Goal: Information Seeking & Learning: Learn about a topic

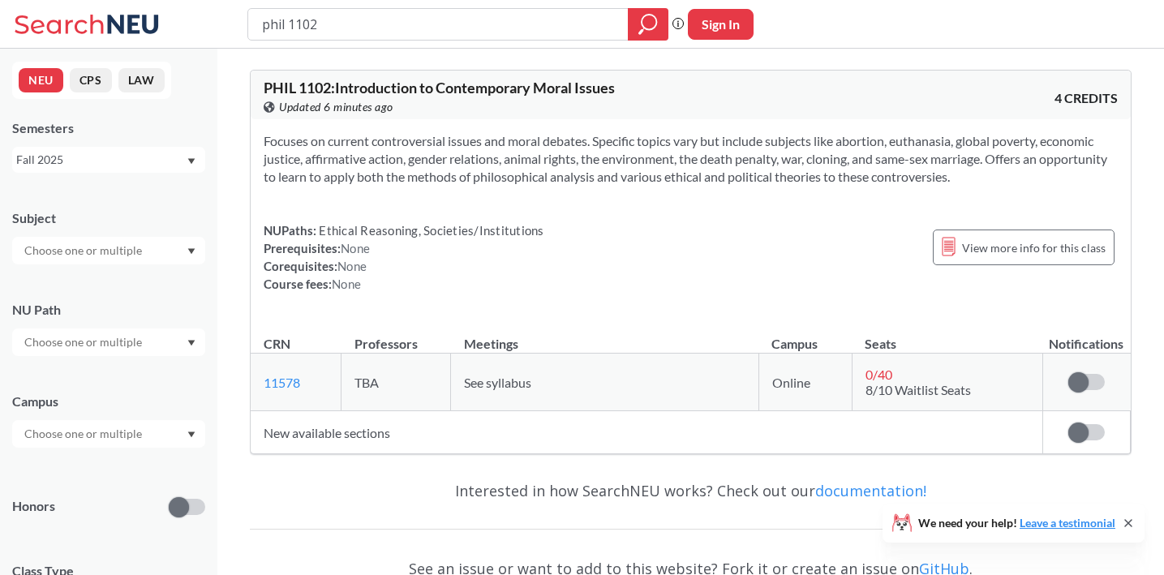
scroll to position [59, 0]
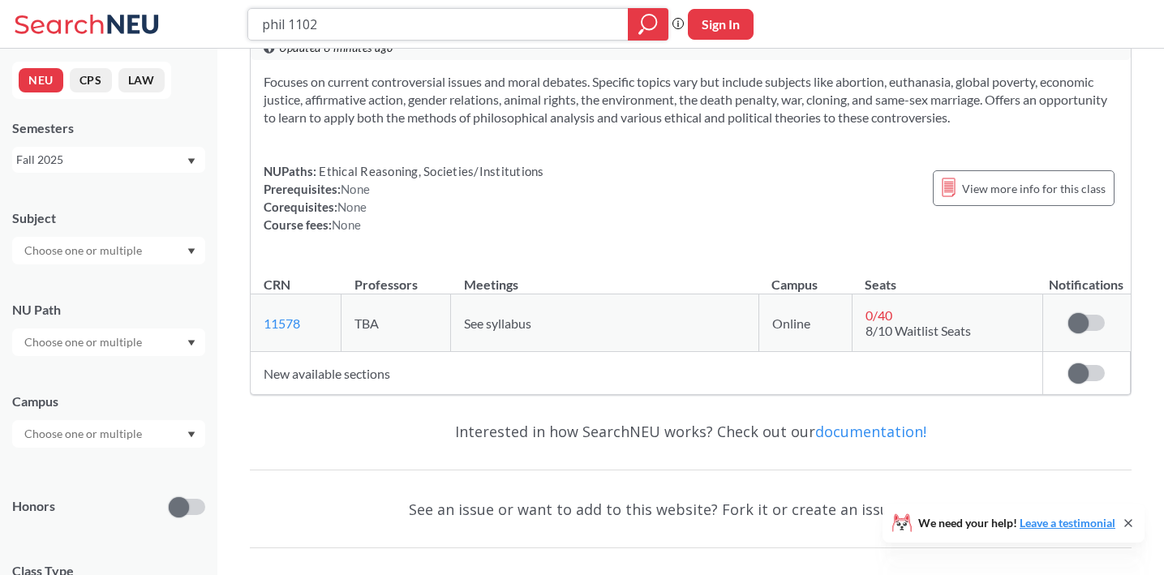
drag, startPoint x: 345, startPoint y: 6, endPoint x: 354, endPoint y: 30, distance: 25.9
click at [354, 30] on div "phil 1102 Phrase search guarantees the exact search appears in the results. Ex.…" at bounding box center [582, 24] width 1164 height 49
type input "eesc3000"
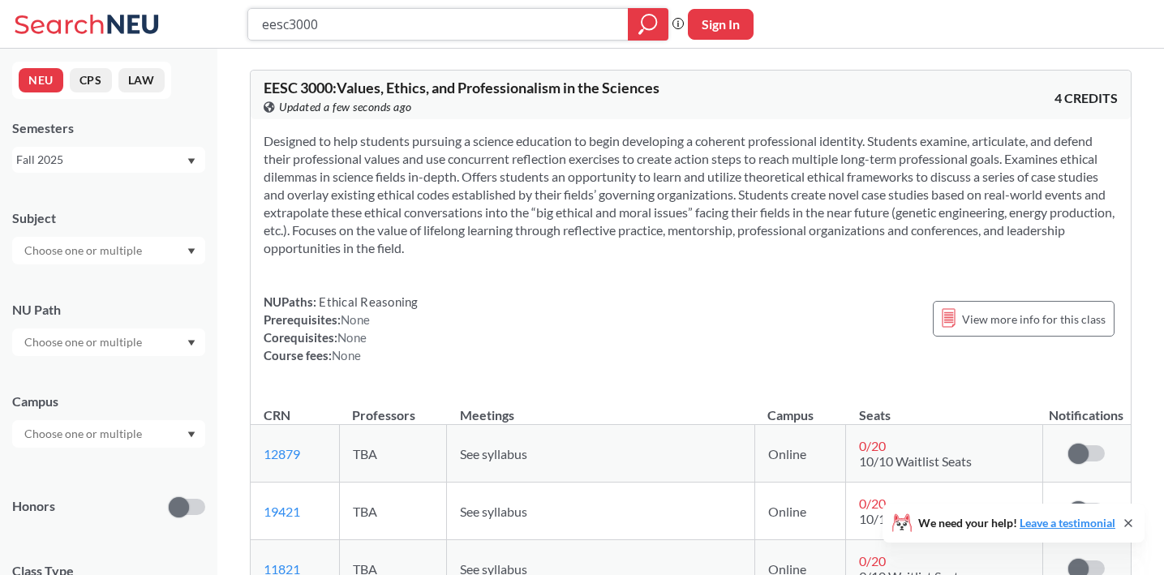
drag, startPoint x: 333, startPoint y: 29, endPoint x: 255, endPoint y: 21, distance: 78.3
click at [255, 21] on div "eesc3000" at bounding box center [457, 24] width 421 height 32
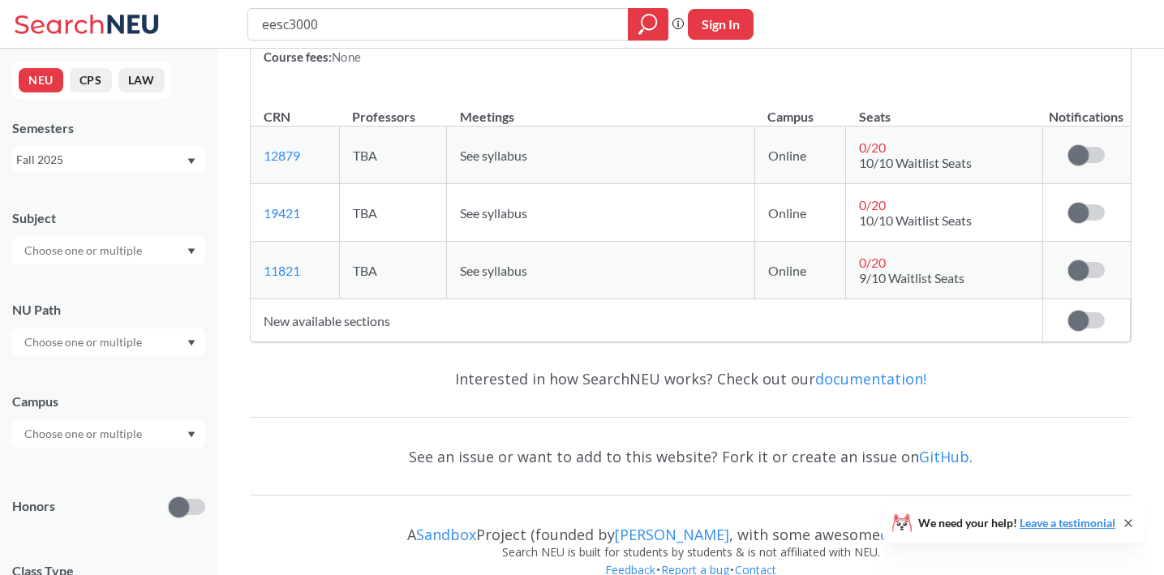
scroll to position [327, 0]
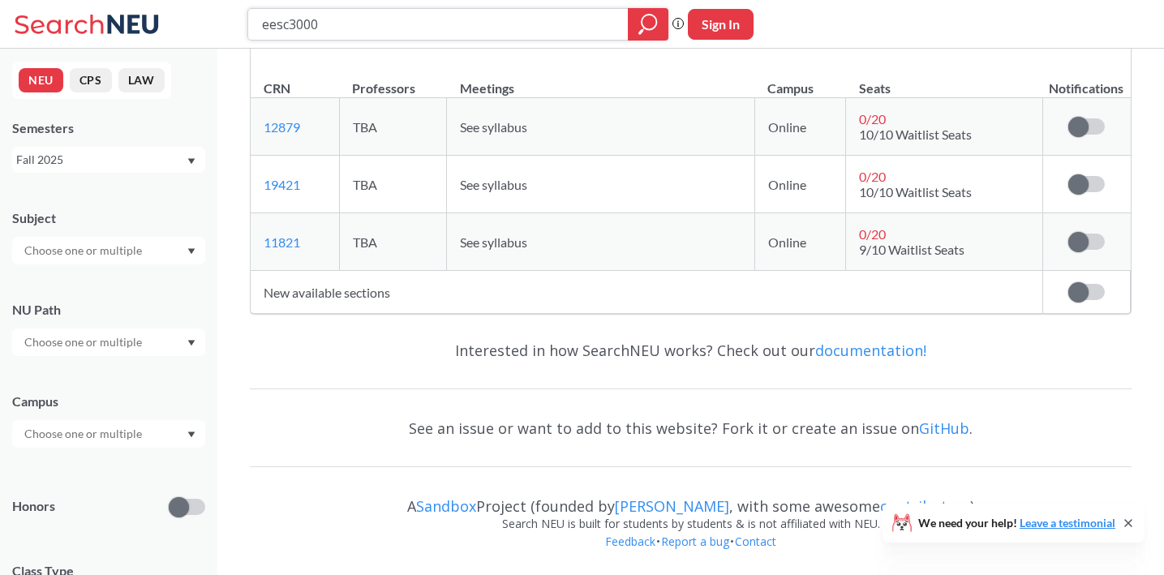
click at [287, 19] on input "eesc3000" at bounding box center [438, 25] width 356 height 28
type input "cmn 1100"
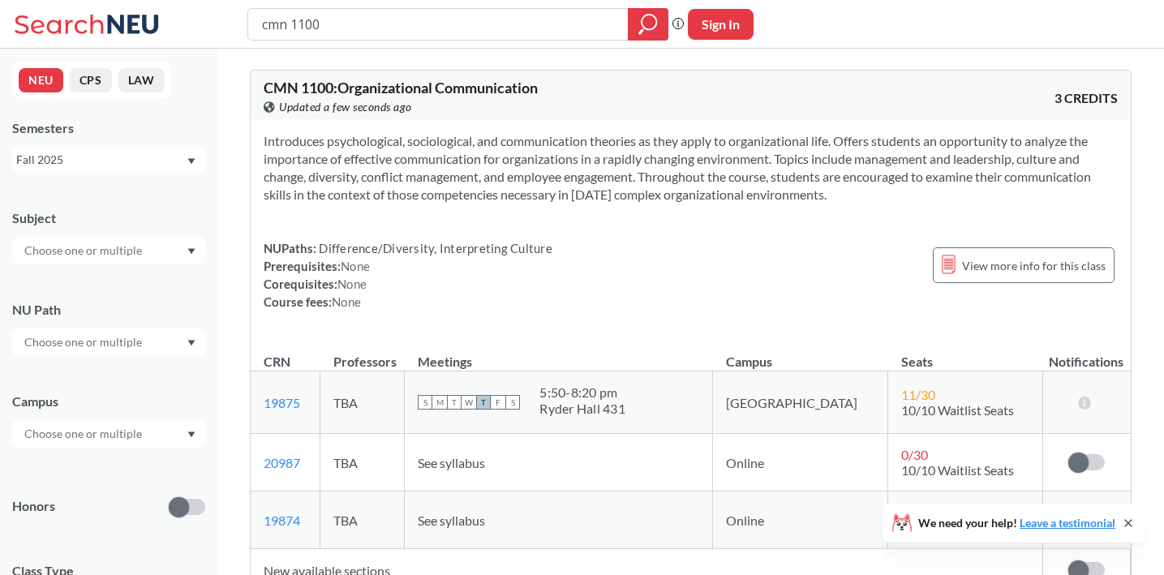
drag, startPoint x: 413, startPoint y: 306, endPoint x: 257, endPoint y: 26, distance: 320.2
click at [257, 26] on div "cmn 1100 Phrase search guarantees the exact search appears in the results. Ex. …" at bounding box center [582, 426] width 1164 height 853
click at [257, 26] on div "cmn 1100" at bounding box center [457, 24] width 421 height 32
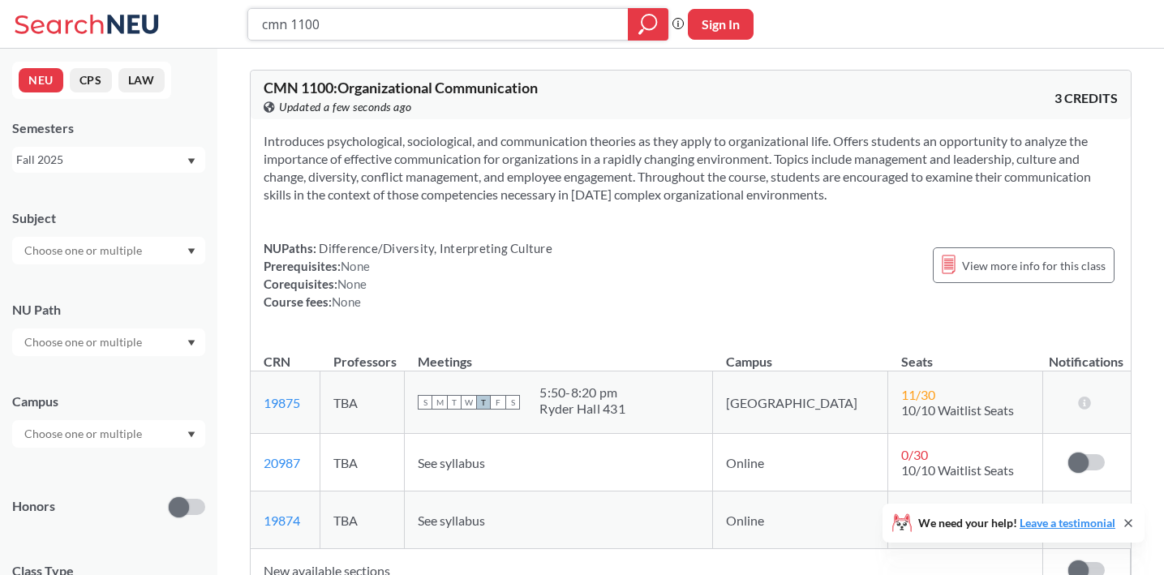
click at [269, 28] on input "cmn 1100" at bounding box center [438, 25] width 356 height 28
click at [649, 21] on icon "magnifying glass" at bounding box center [647, 24] width 19 height 23
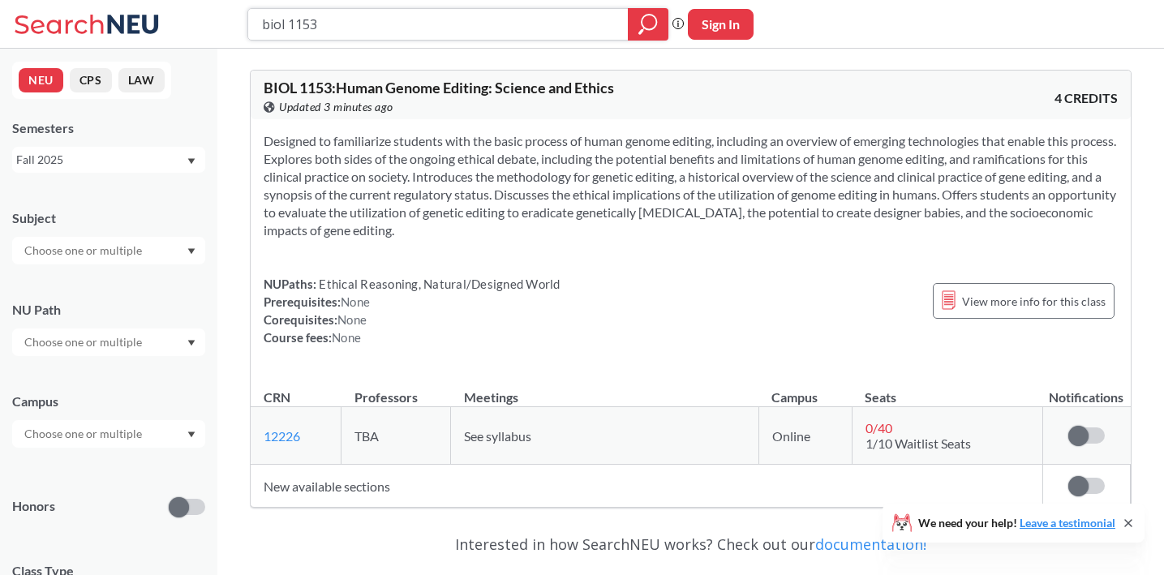
drag, startPoint x: 294, startPoint y: 26, endPoint x: 337, endPoint y: 27, distance: 42.2
click at [337, 27] on input "biol 1153" at bounding box center [438, 25] width 356 height 28
type input "biol 1050"
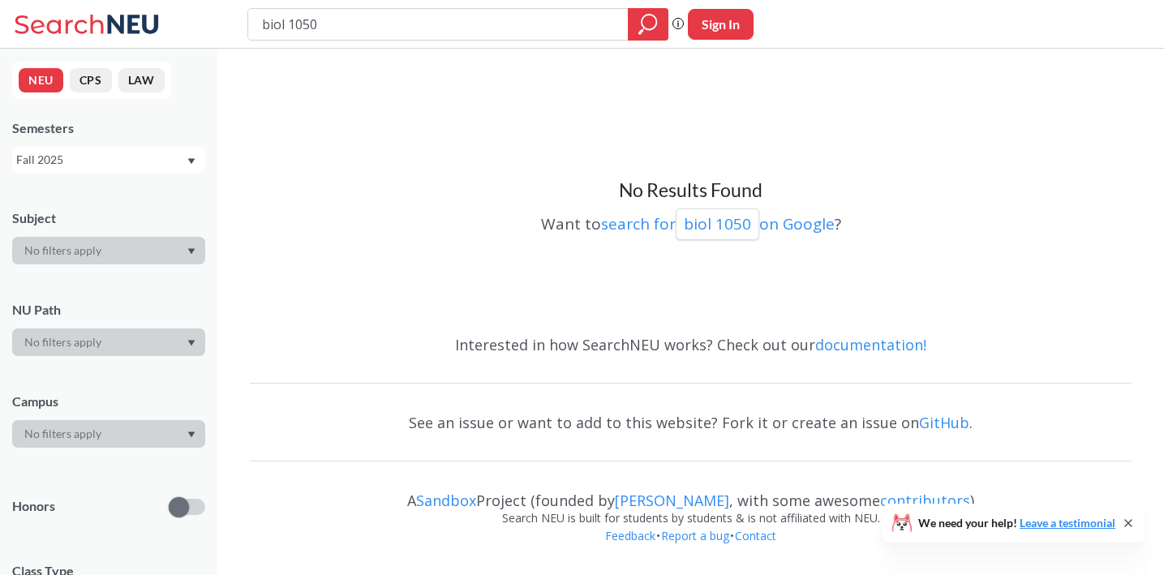
click at [284, 24] on input "biol 1050" at bounding box center [438, 25] width 356 height 28
type input "bio 1050"
click at [636, 30] on div at bounding box center [648, 24] width 41 height 32
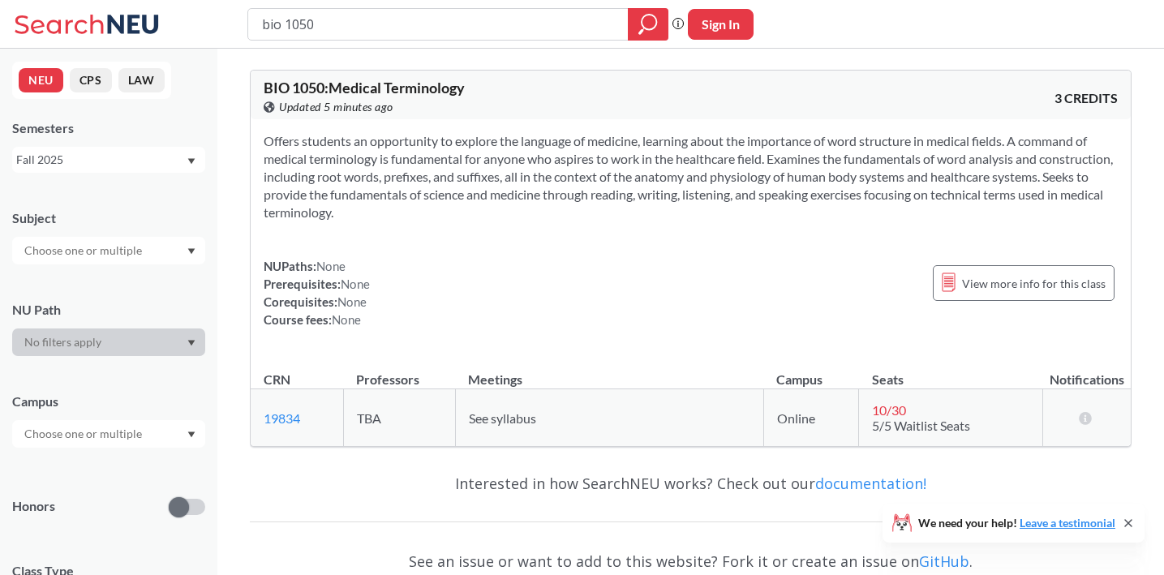
click at [280, 24] on input "bio 1050" at bounding box center [438, 25] width 356 height 28
drag, startPoint x: 280, startPoint y: 24, endPoint x: 328, endPoint y: 24, distance: 48.7
click at [328, 24] on input "bio 1050" at bounding box center [438, 25] width 356 height 28
type input "biol 1147"
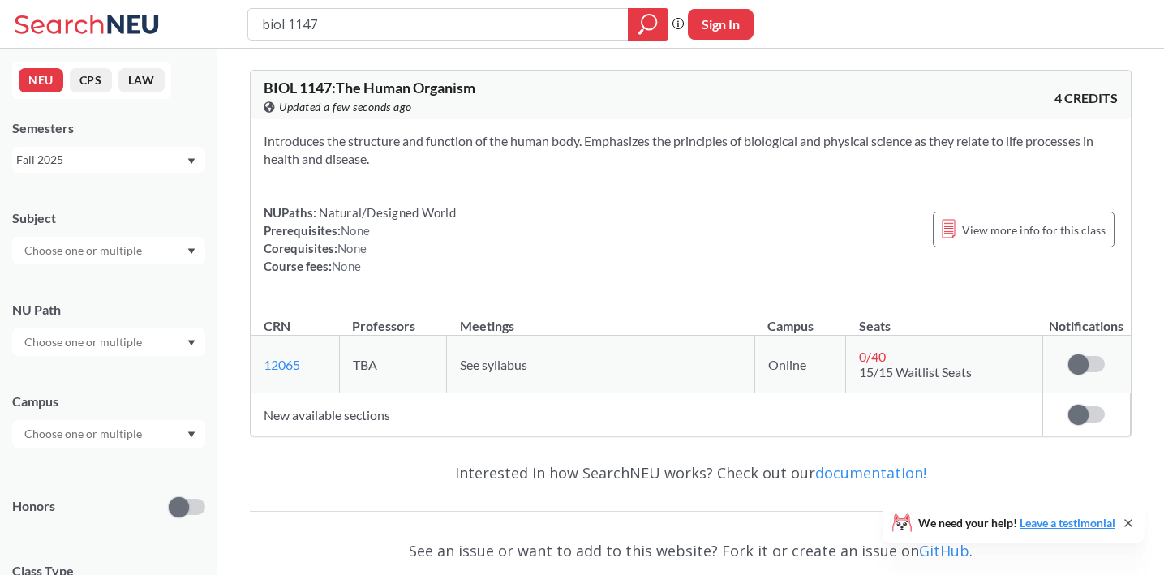
drag, startPoint x: 320, startPoint y: 21, endPoint x: 244, endPoint y: 24, distance: 75.5
click at [244, 24] on div "biol 1147 Phrase search guarantees the exact search appears in the results. Ex.…" at bounding box center [582, 24] width 1164 height 49
type input "hsc 1200"
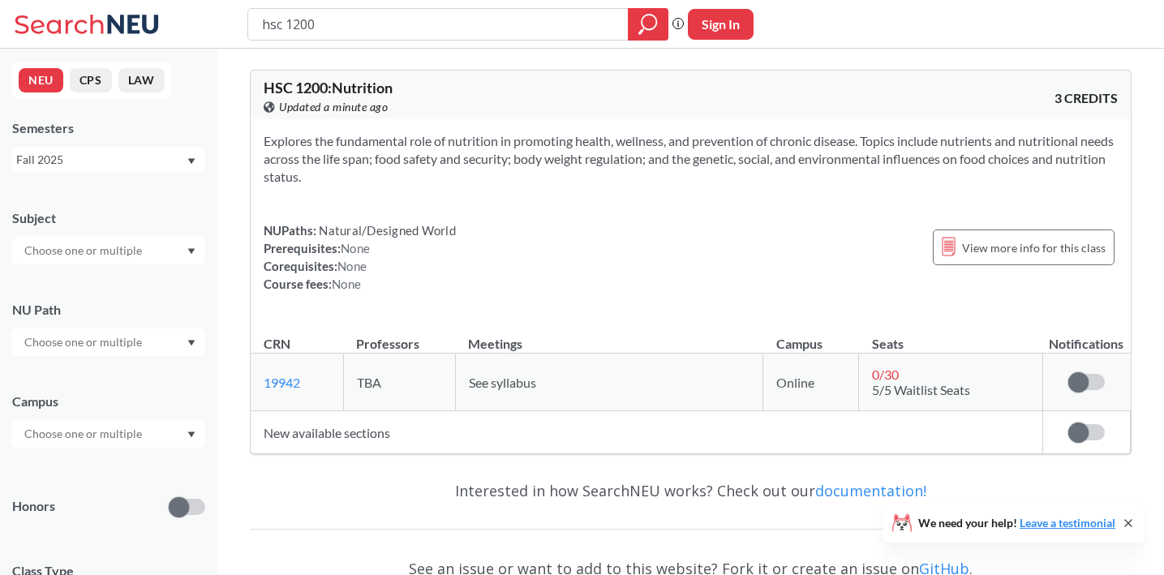
drag, startPoint x: 282, startPoint y: 28, endPoint x: 254, endPoint y: 28, distance: 28.4
click at [254, 28] on div "hsc 1200" at bounding box center [457, 24] width 421 height 32
click at [298, 23] on input "soc 1200" at bounding box center [438, 25] width 356 height 28
type input "soc 1100"
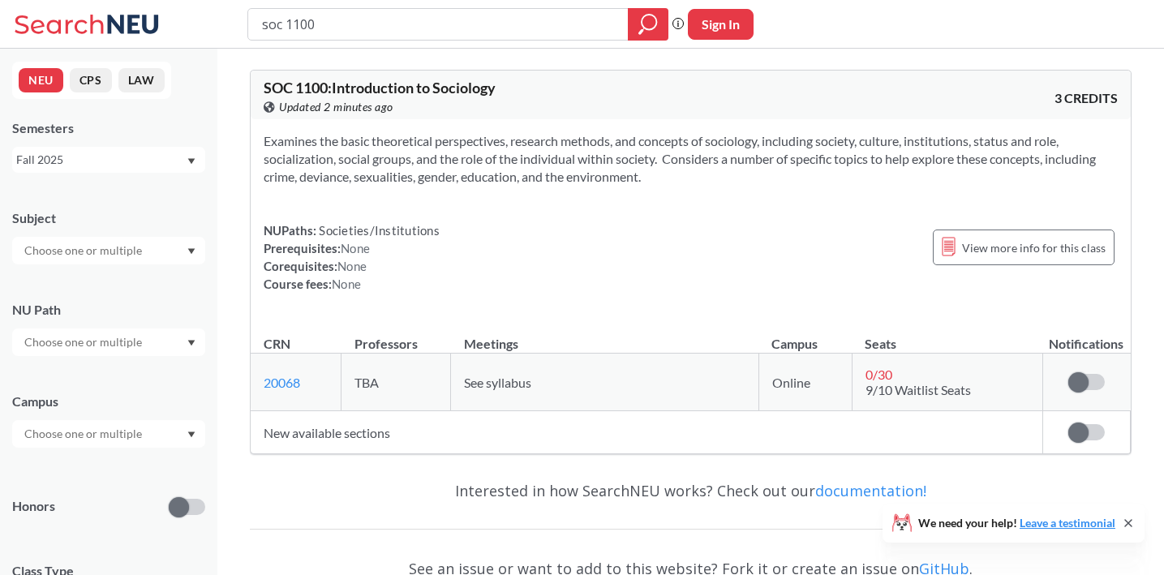
drag, startPoint x: 282, startPoint y: 25, endPoint x: 320, endPoint y: 26, distance: 37.3
click at [320, 26] on input "soc 1100" at bounding box center [438, 25] width 356 height 28
type input "socl 1101"
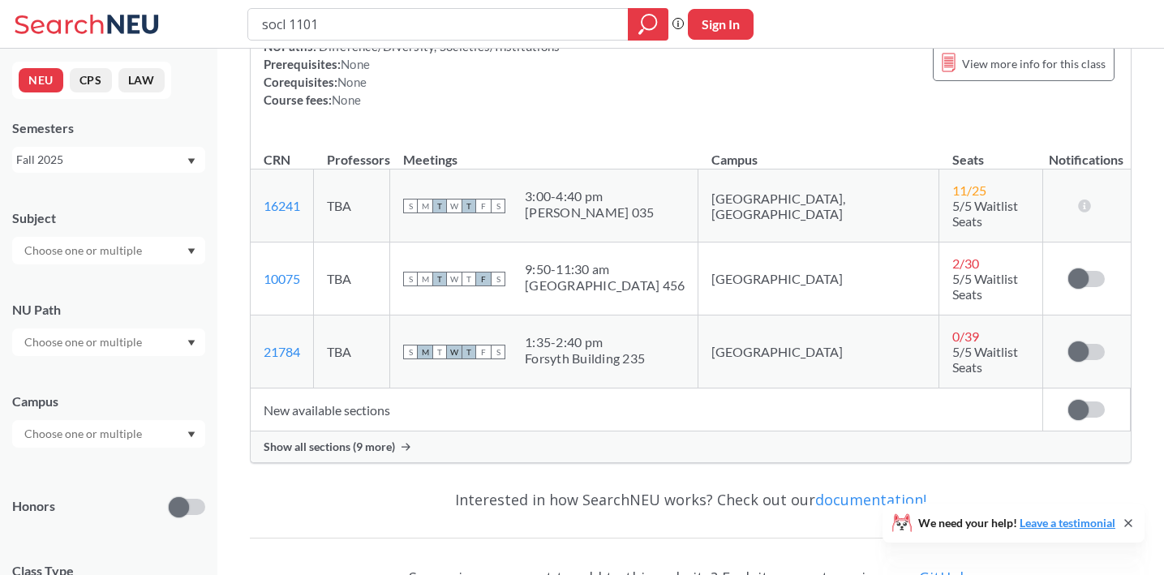
scroll to position [205, 0]
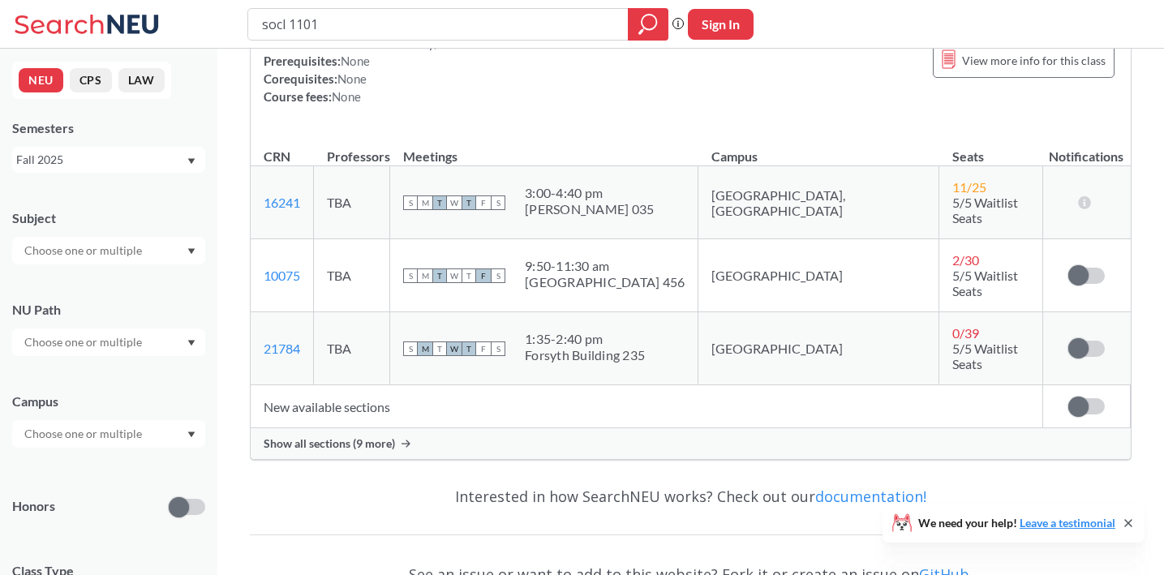
click at [358, 440] on div "Show all sections (9 more)" at bounding box center [691, 443] width 880 height 31
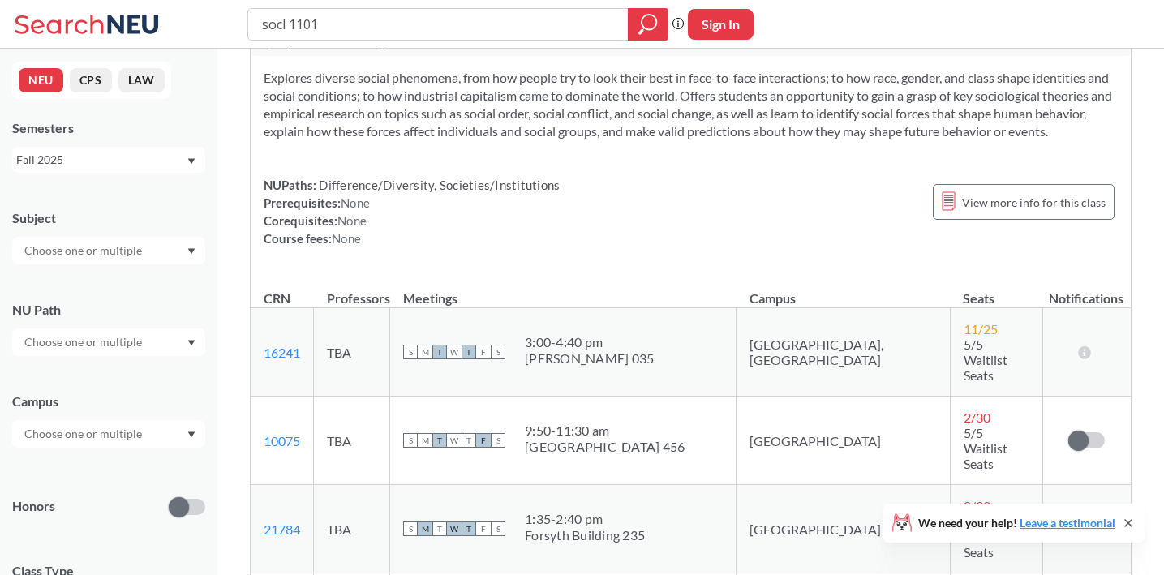
scroll to position [15, 0]
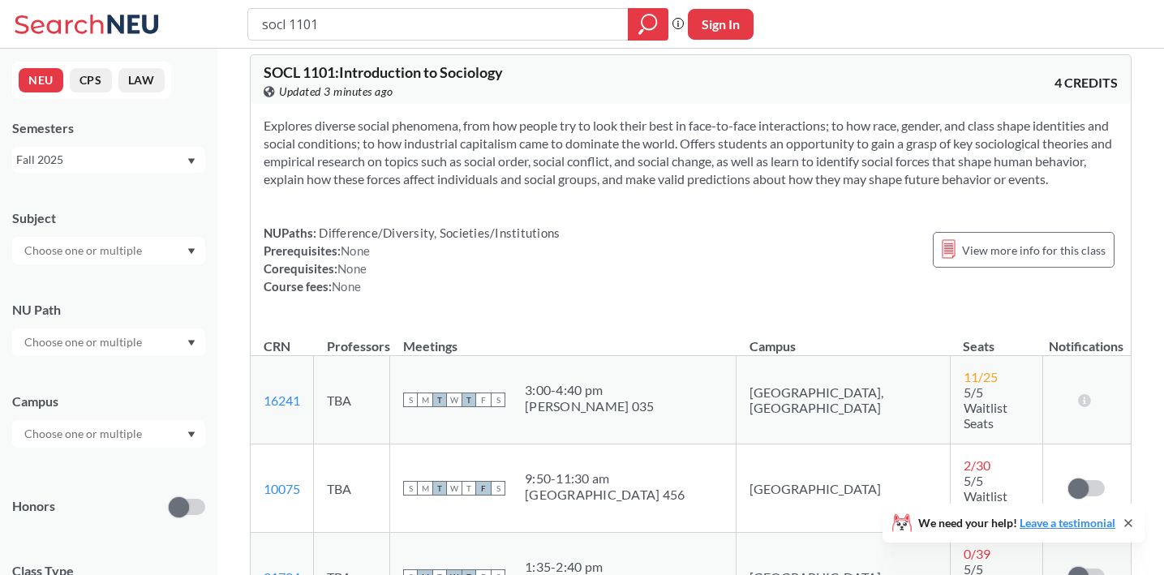
drag, startPoint x: 354, startPoint y: 187, endPoint x: 308, endPoint y: 28, distance: 164.5
click at [308, 28] on input "socl 1101" at bounding box center [438, 25] width 356 height 28
click at [307, 29] on input "socl 1101" at bounding box center [438, 25] width 356 height 28
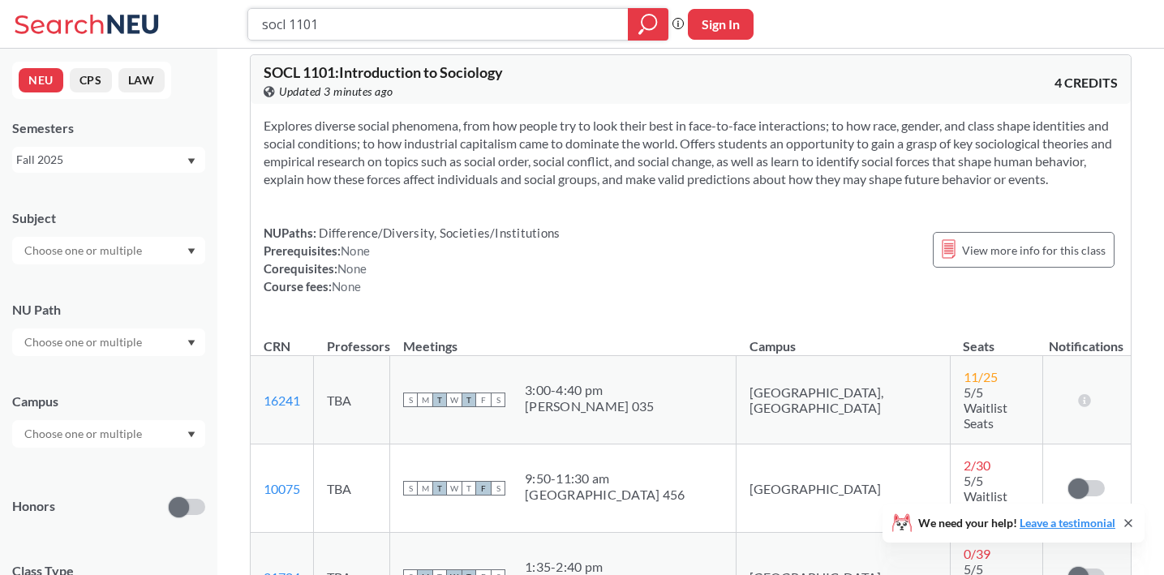
click at [307, 29] on input "socl 1101" at bounding box center [438, 25] width 356 height 28
type input "soc 1230"
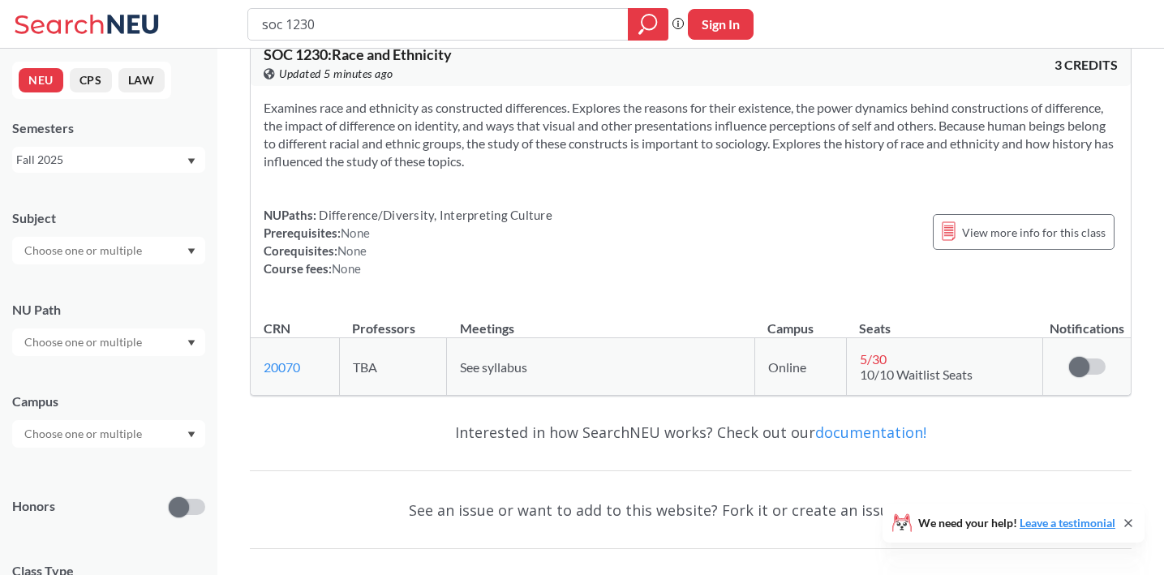
scroll to position [33, 0]
drag, startPoint x: 319, startPoint y: 24, endPoint x: 255, endPoint y: 19, distance: 63.4
click at [255, 19] on div "soc 1230" at bounding box center [457, 24] width 421 height 32
type input "phil 2310"
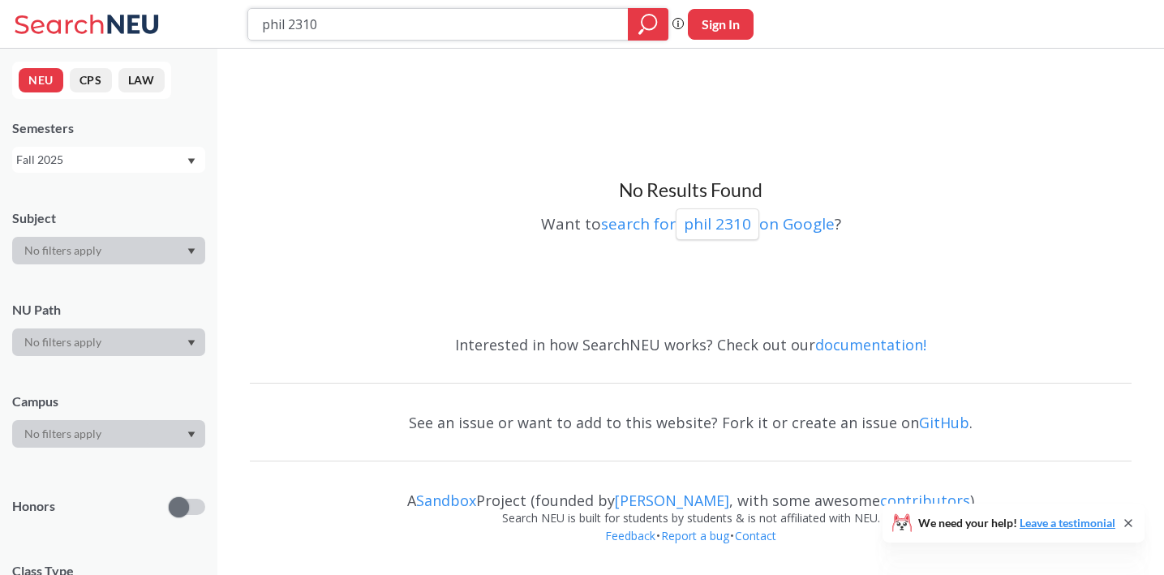
click at [642, 24] on icon "magnifying glass" at bounding box center [649, 22] width 15 height 15
drag, startPoint x: 320, startPoint y: 24, endPoint x: 240, endPoint y: 26, distance: 79.5
click at [240, 26] on div "phil 2310 Phrase search guarantees the exact search appears in the results. Ex.…" at bounding box center [582, 24] width 1164 height 49
type input "logic"
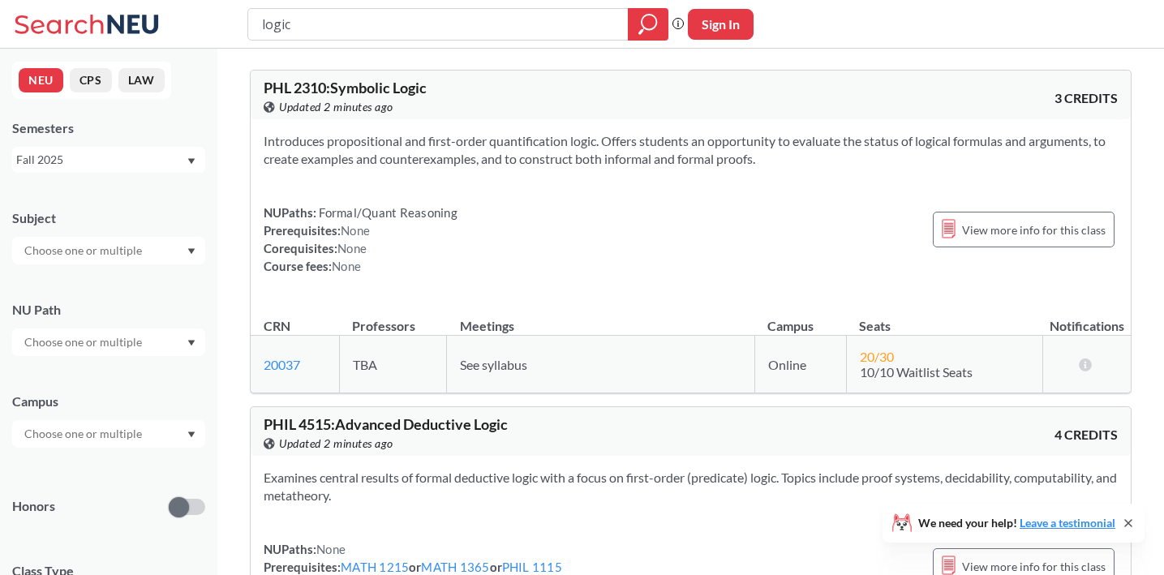
drag, startPoint x: 300, startPoint y: 27, endPoint x: 249, endPoint y: 28, distance: 51.1
click at [249, 28] on div "logic" at bounding box center [457, 24] width 421 height 32
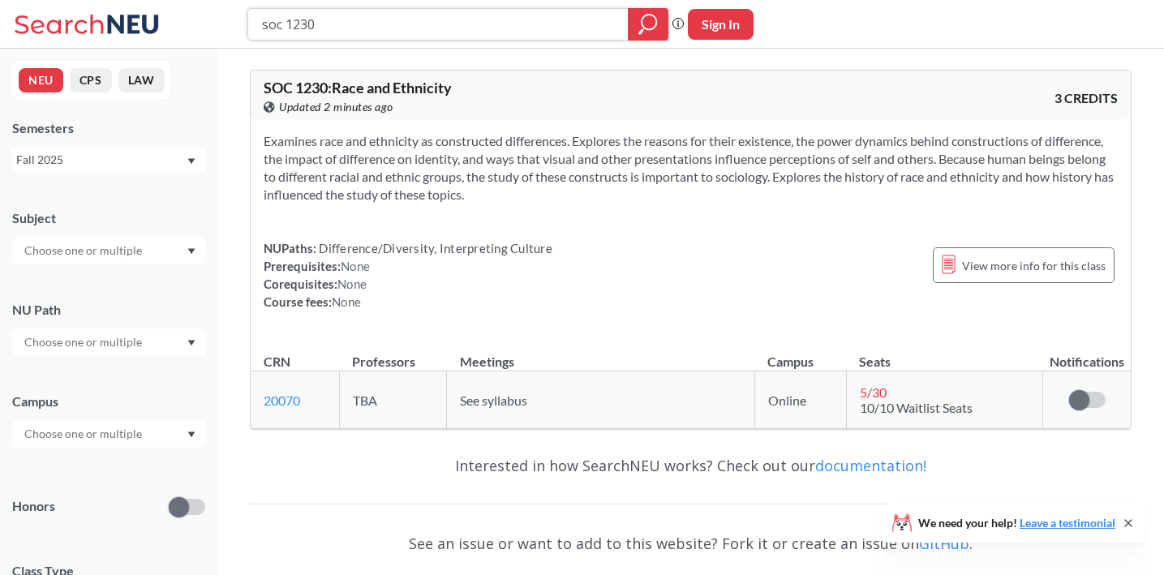
drag, startPoint x: 358, startPoint y: 21, endPoint x: 254, endPoint y: 23, distance: 104.6
click at [254, 23] on div "soc 1230" at bounding box center [457, 24] width 421 height 32
type input "psyc"
click at [642, 24] on icon "magnifying glass" at bounding box center [647, 24] width 19 height 23
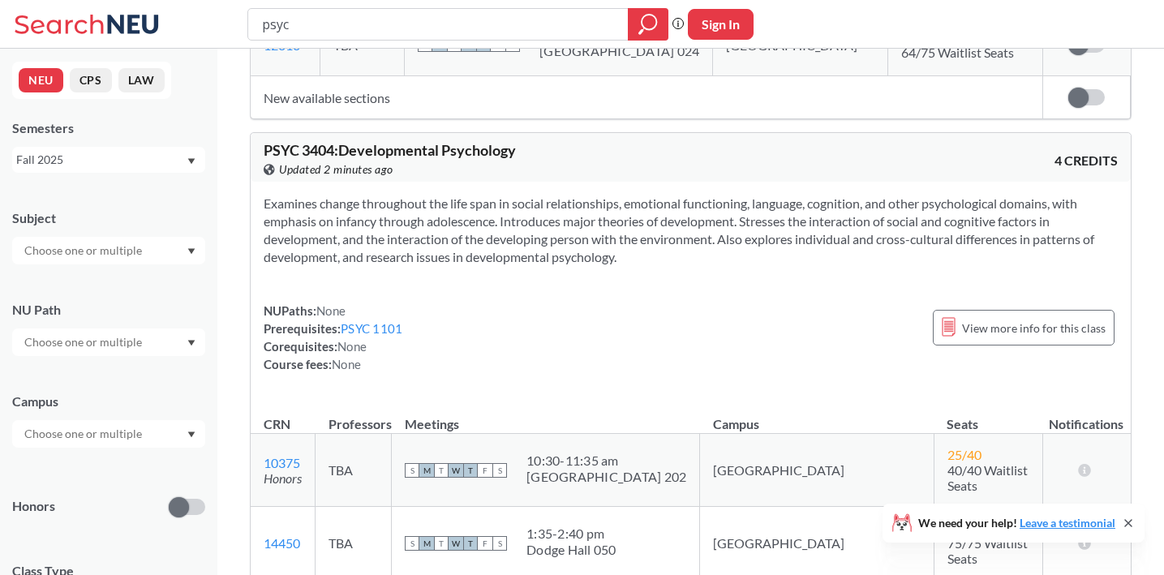
scroll to position [3009, 0]
click at [118, 436] on input "text" at bounding box center [84, 433] width 136 height 19
click at [86, 515] on div "Online ( 684 )" at bounding box center [112, 515] width 183 height 18
